Goal: Communication & Community: Answer question/provide support

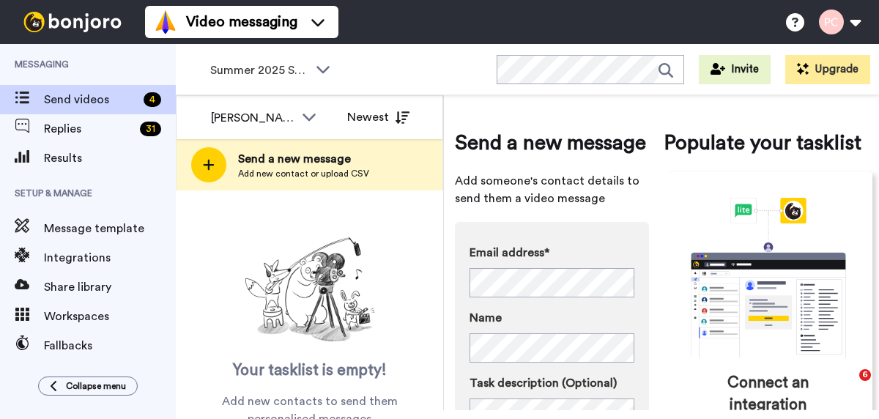
click at [259, 75] on span "Summer 2025 Surveys" at bounding box center [259, 71] width 98 height 18
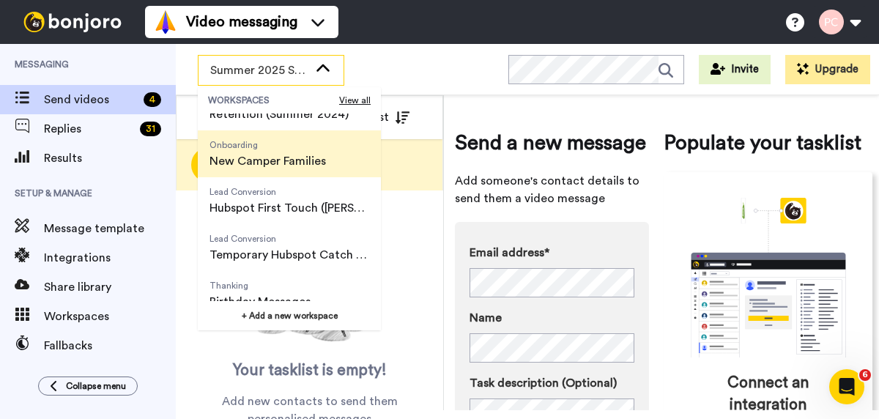
scroll to position [138, 0]
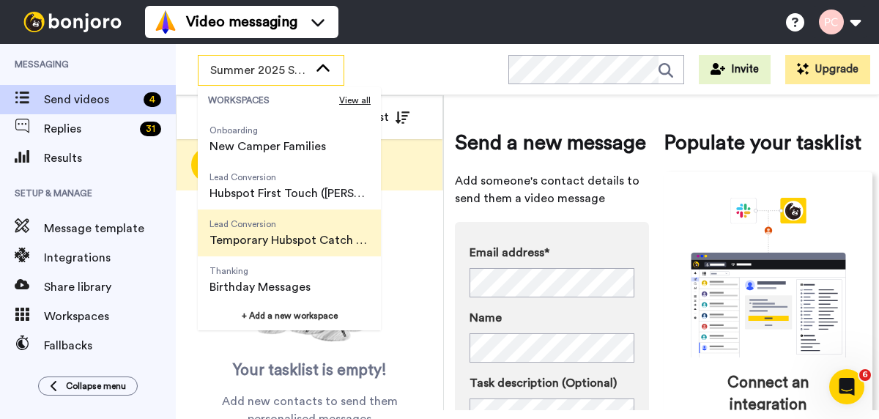
click at [278, 238] on span "Temporary Hubspot Catch Up" at bounding box center [290, 241] width 160 height 18
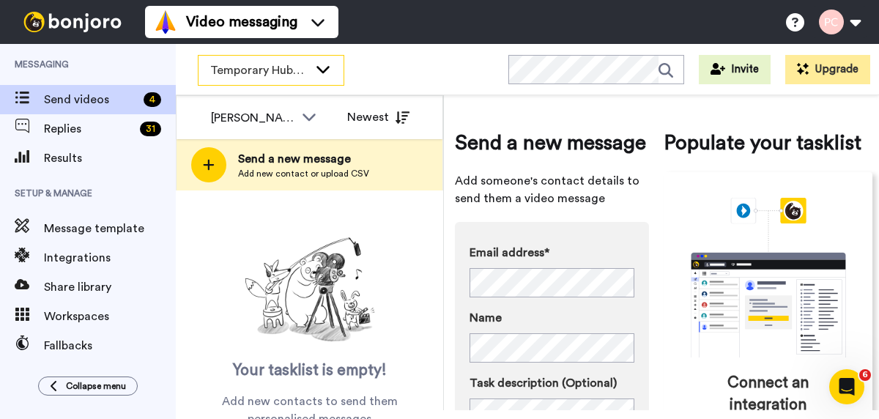
click at [260, 77] on span "Temporary Hubspot Catch Up" at bounding box center [259, 71] width 98 height 18
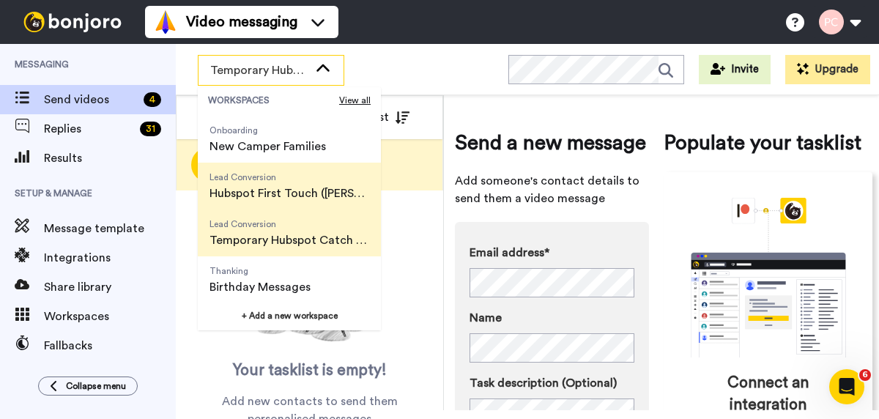
click at [289, 194] on span "Hubspot First Touch ([PERSON_NAME])" at bounding box center [290, 194] width 160 height 18
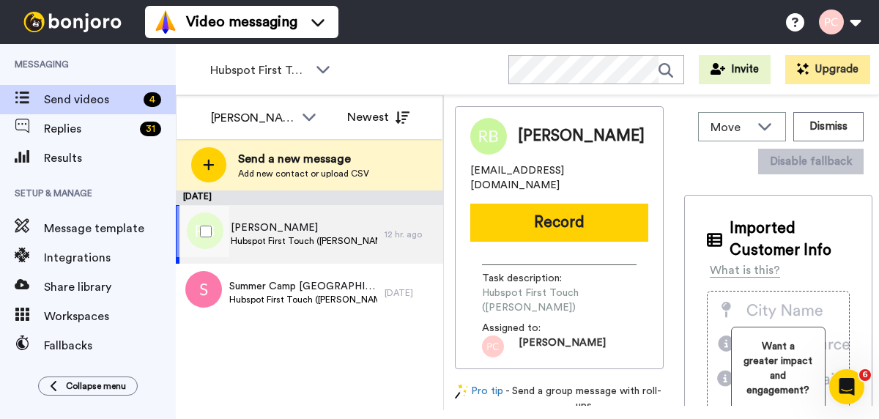
click at [296, 237] on span "Hubspot First Touch ([PERSON_NAME])" at bounding box center [304, 241] width 147 height 12
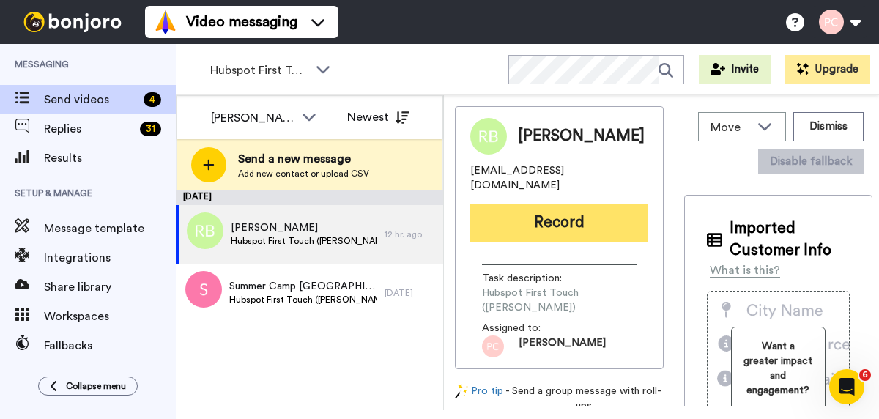
click at [585, 212] on button "Record" at bounding box center [559, 223] width 178 height 38
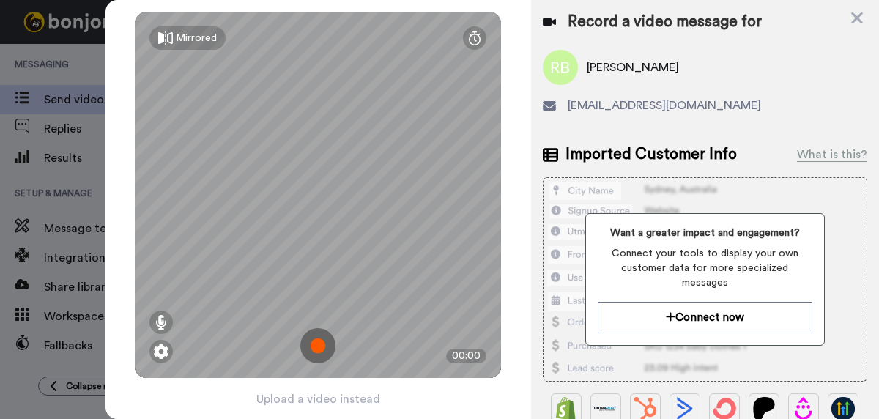
click at [317, 347] on img at bounding box center [317, 345] width 35 height 35
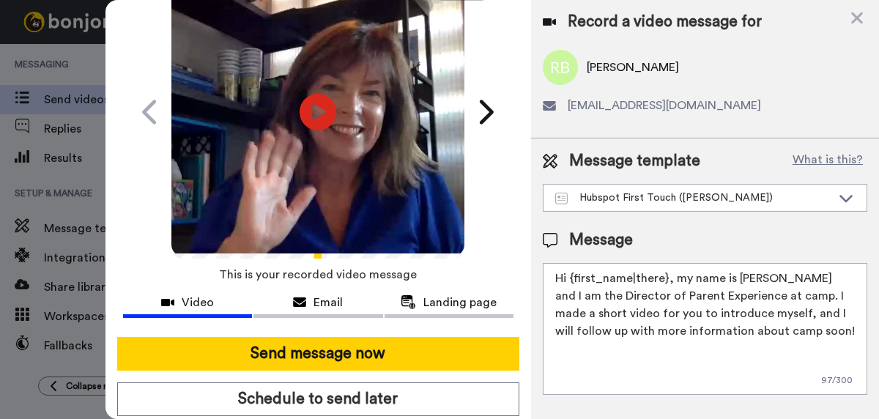
scroll to position [84, 0]
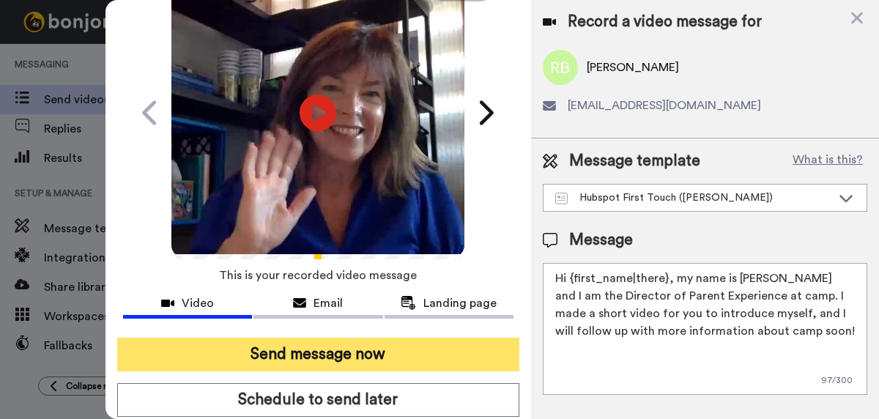
click at [337, 357] on button "Send message now" at bounding box center [318, 355] width 402 height 34
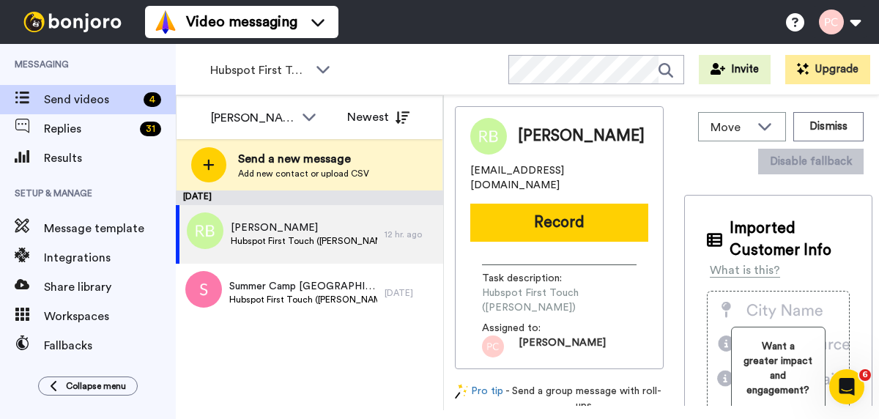
scroll to position [0, 0]
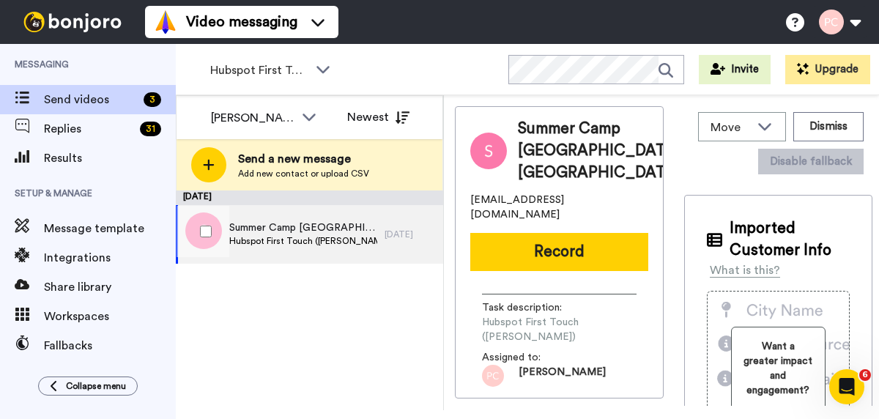
click at [310, 229] on span "Summer Camp [GEOGRAPHIC_DATA] [GEOGRAPHIC_DATA]" at bounding box center [303, 228] width 149 height 15
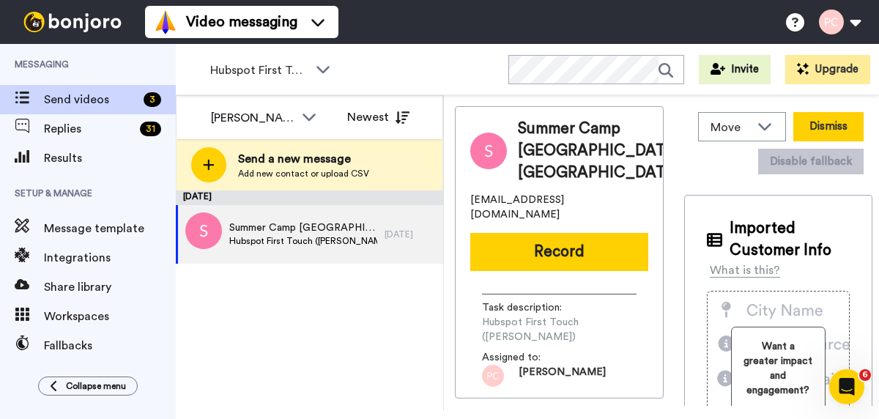
click at [841, 123] on button "Dismiss" at bounding box center [828, 126] width 70 height 29
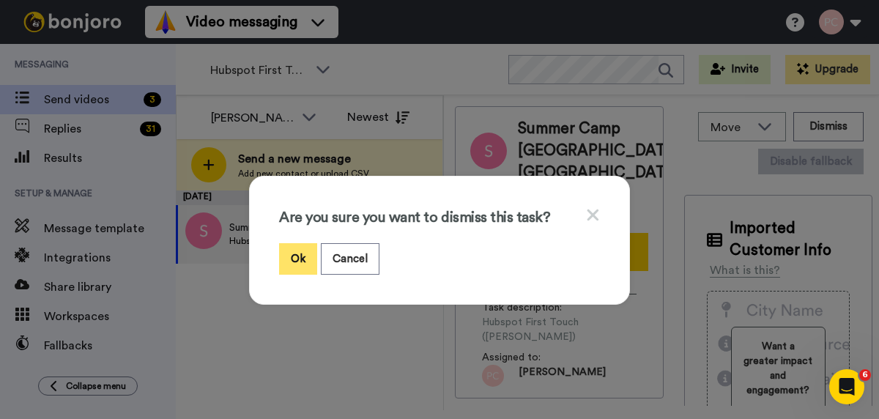
click at [291, 263] on button "Ok" at bounding box center [298, 259] width 38 height 32
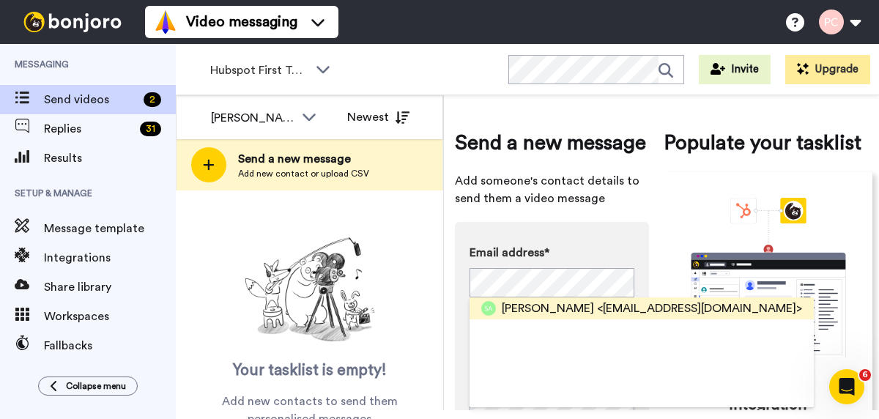
click at [569, 308] on span "Scott Anderson" at bounding box center [548, 309] width 92 height 18
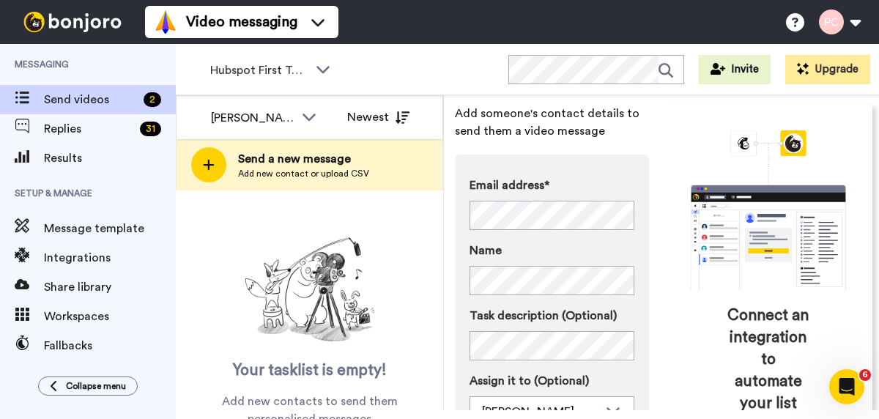
scroll to position [53, 0]
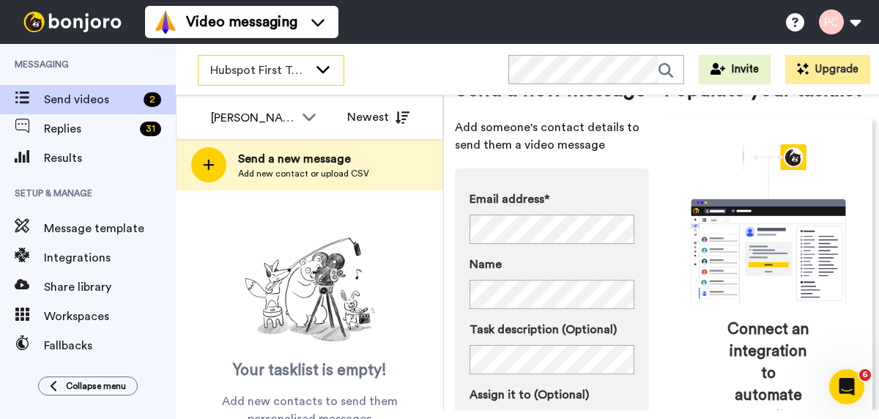
click at [257, 70] on span "Hubspot First Touch ([PERSON_NAME])" at bounding box center [259, 71] width 98 height 18
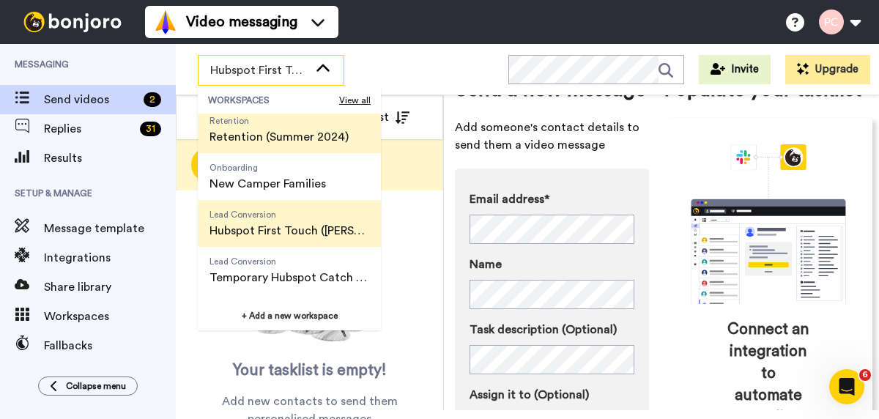
scroll to position [188, 0]
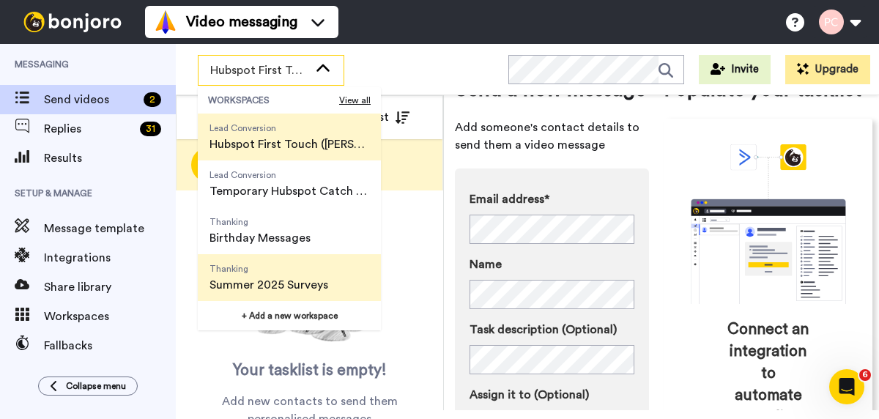
click at [265, 284] on span "Summer 2025 Surveys" at bounding box center [269, 285] width 119 height 18
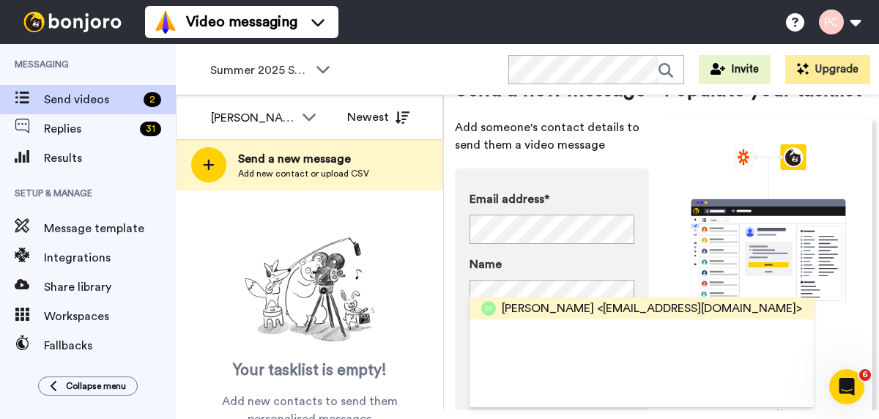
click at [541, 308] on span "Scott Anderson" at bounding box center [548, 309] width 92 height 18
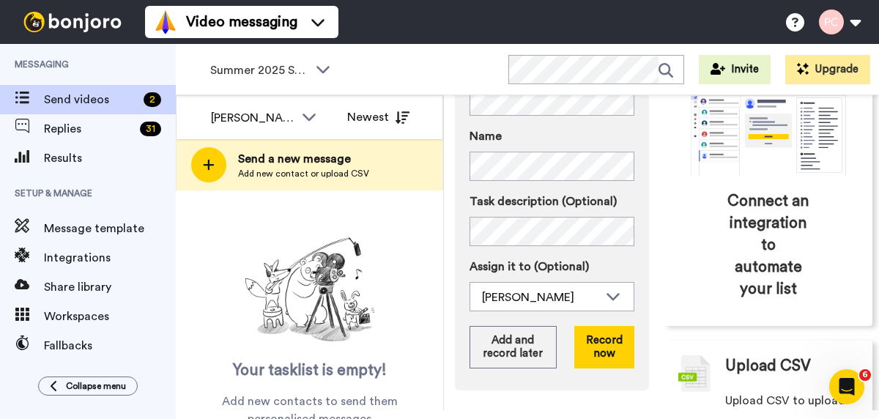
scroll to position [182, 0]
click at [602, 349] on button "Record now" at bounding box center [604, 346] width 60 height 42
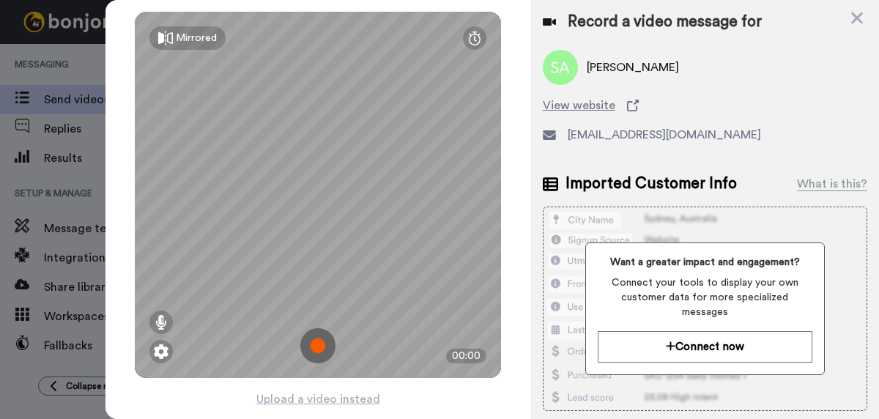
click at [317, 351] on img at bounding box center [317, 345] width 35 height 35
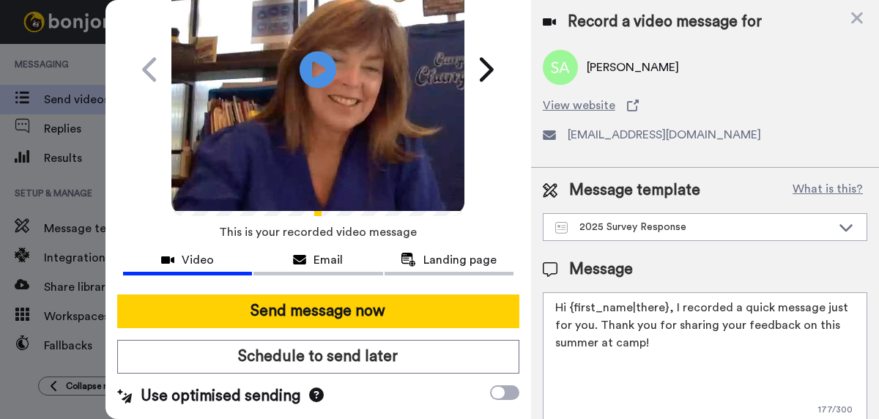
scroll to position [134, 0]
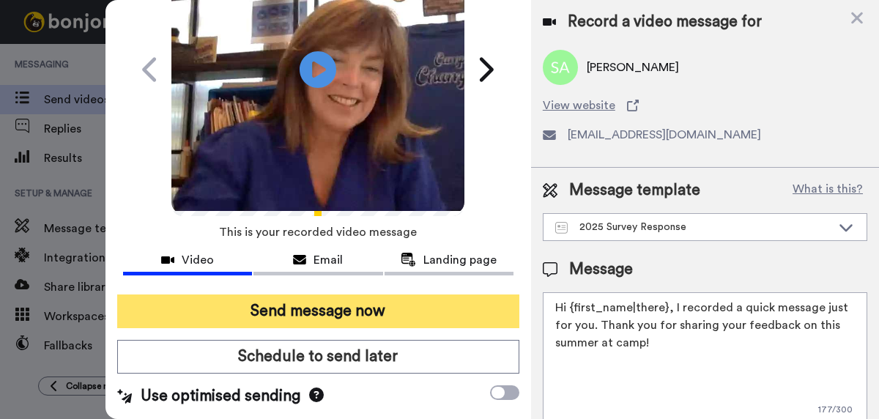
click at [347, 300] on button "Send message now" at bounding box center [318, 312] width 402 height 34
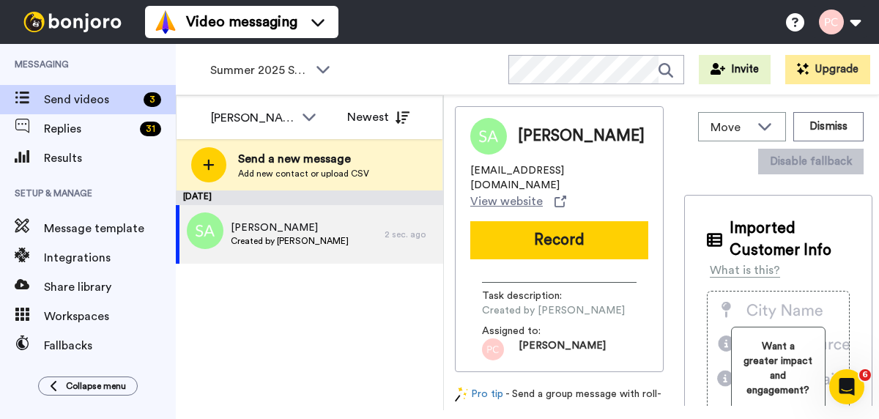
scroll to position [0, 0]
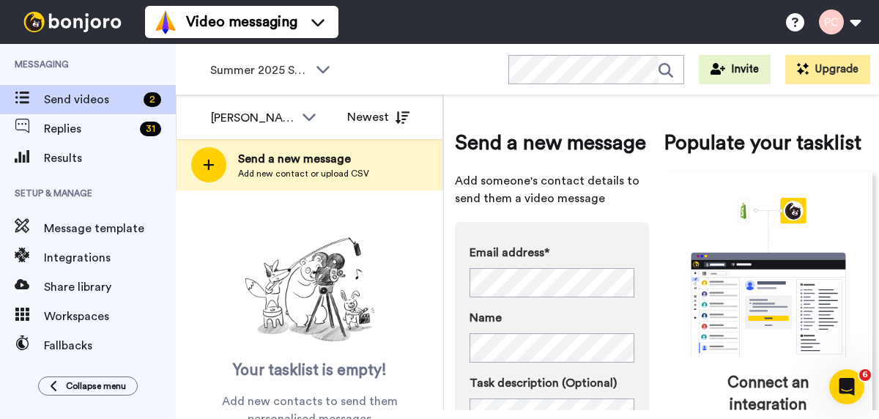
click at [582, 306] on div "Email address* Deborah Pattillo <deborahwpattillo@gmail.com> Name" at bounding box center [552, 303] width 165 height 119
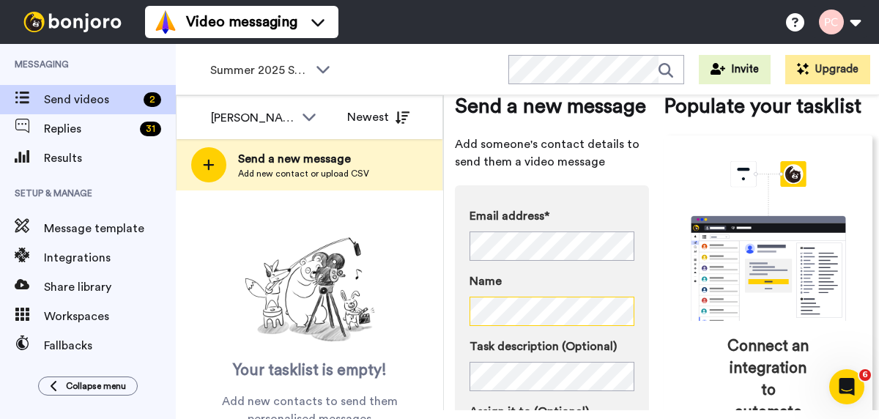
scroll to position [19, 0]
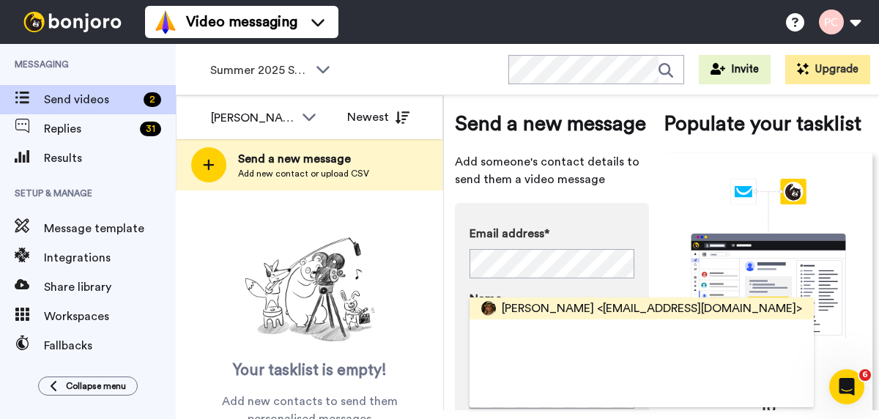
click at [543, 310] on span "Deborah Pattillo" at bounding box center [548, 309] width 92 height 18
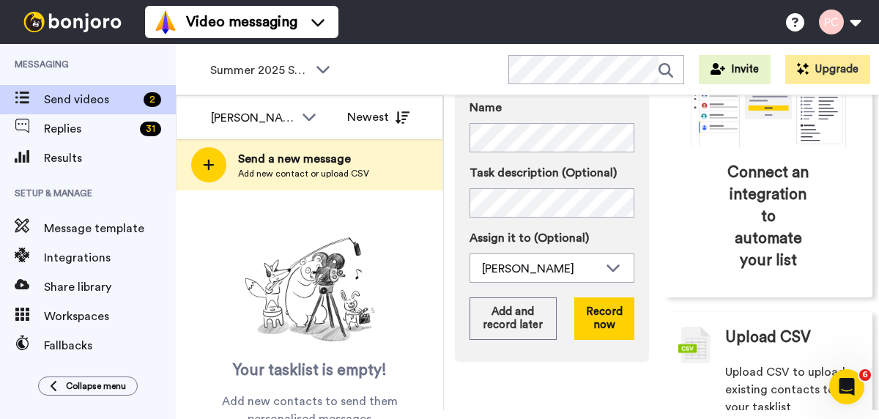
scroll to position [212, 0]
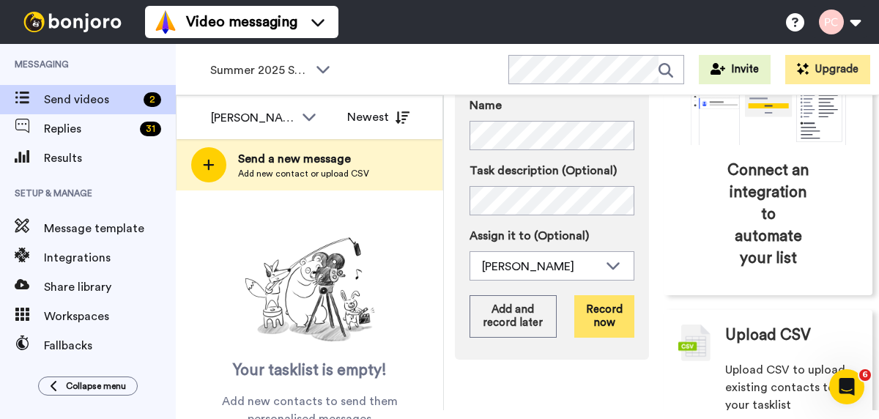
click at [593, 323] on button "Record now" at bounding box center [604, 316] width 60 height 42
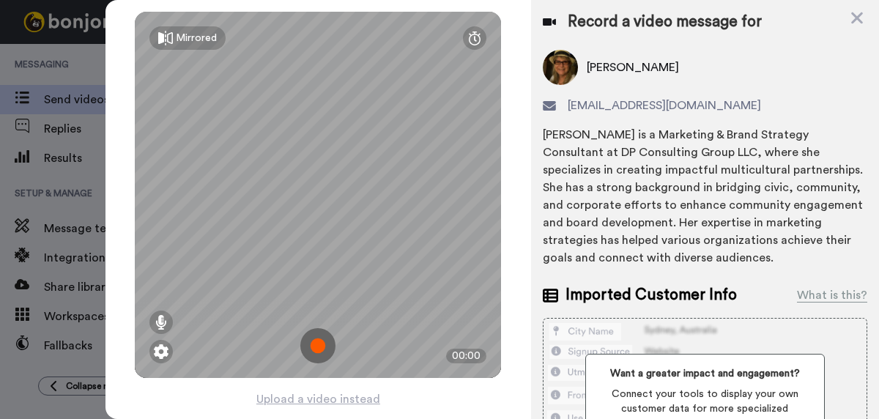
click at [324, 346] on img at bounding box center [317, 345] width 35 height 35
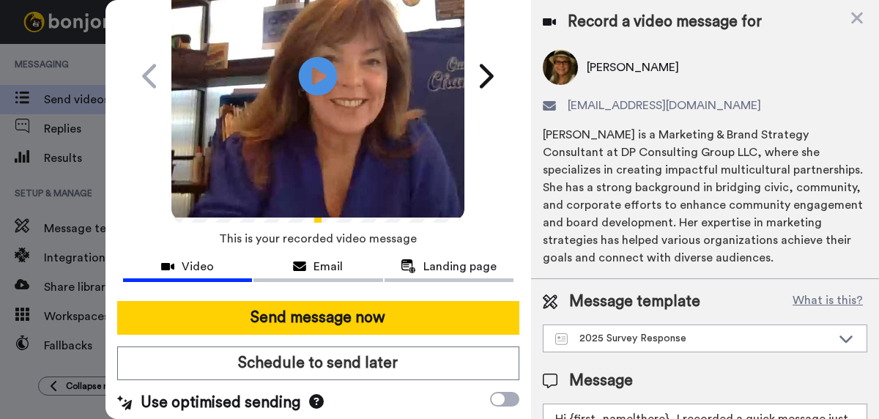
scroll to position [135, 0]
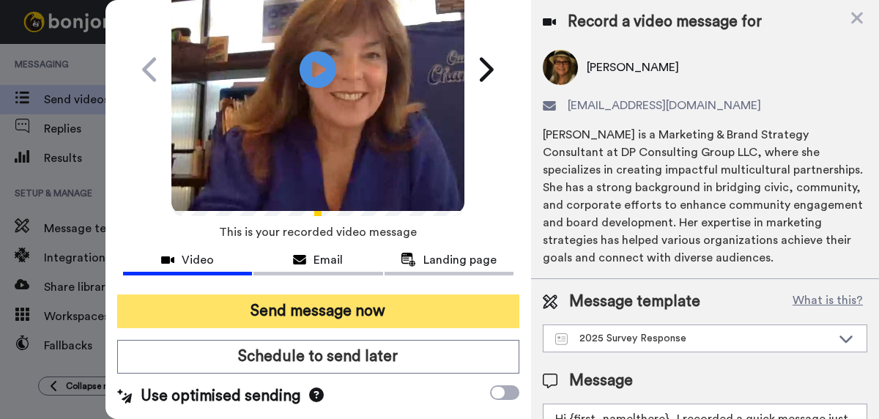
click at [322, 302] on button "Send message now" at bounding box center [318, 312] width 402 height 34
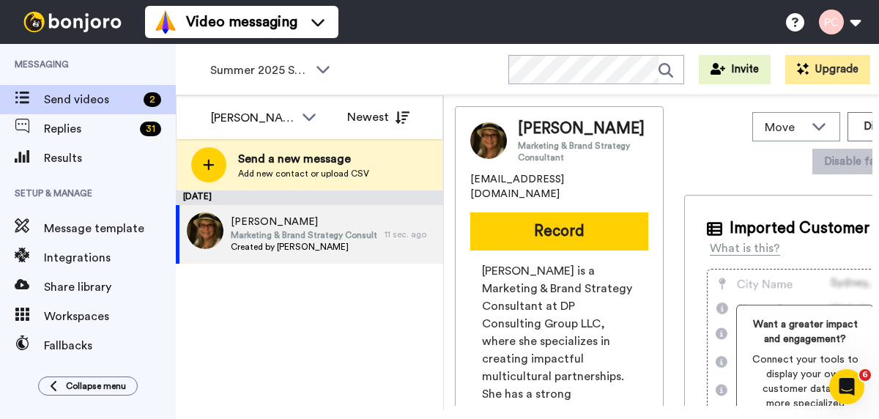
scroll to position [0, 0]
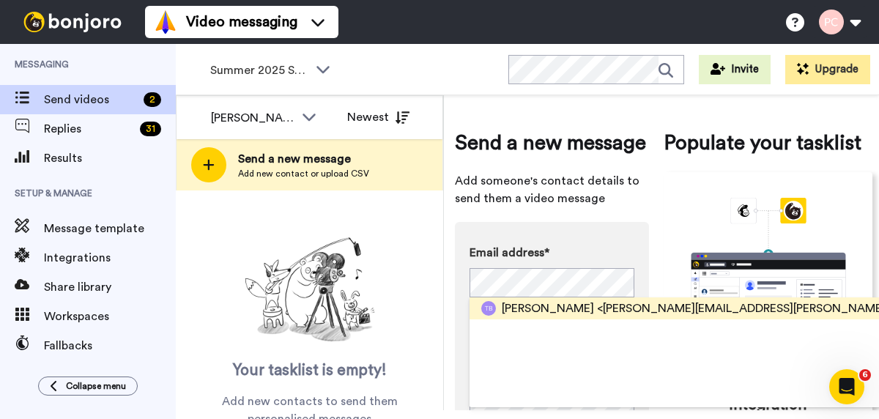
click at [558, 311] on span "[PERSON_NAME]" at bounding box center [548, 309] width 92 height 18
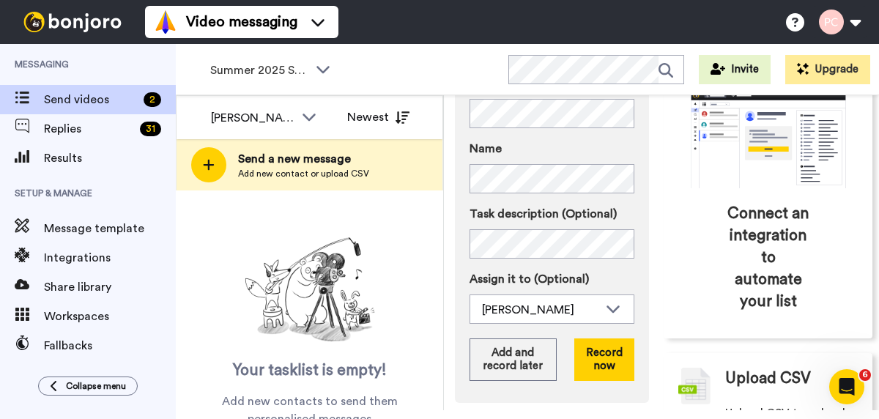
scroll to position [186, 0]
